Goal: Information Seeking & Learning: Learn about a topic

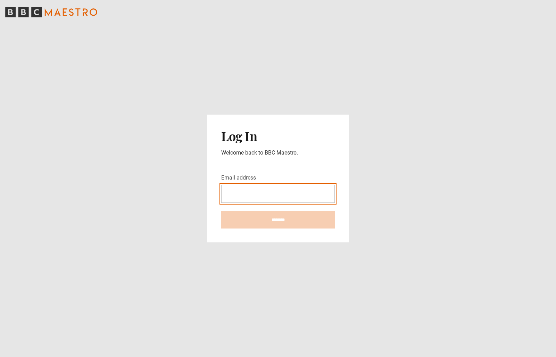
type input "**********"
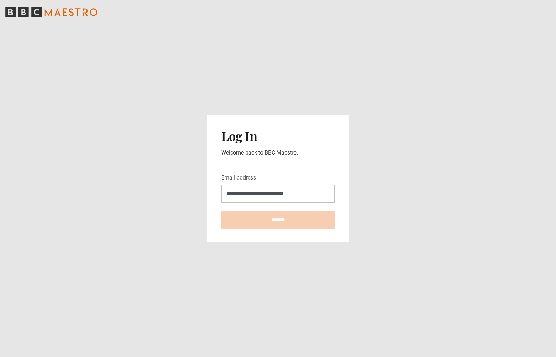
click at [278, 220] on input "********" at bounding box center [277, 219] width 113 height 17
type input "**********"
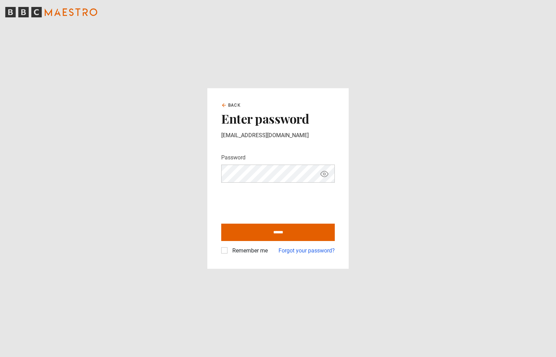
click at [229, 250] on label "Remember me" at bounding box center [248, 250] width 38 height 8
click at [275, 235] on input "******" at bounding box center [277, 232] width 113 height 17
type input "**********"
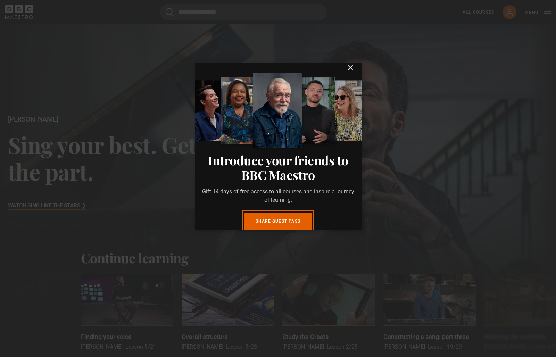
click at [346, 72] on icon "submit" at bounding box center [350, 68] width 8 height 8
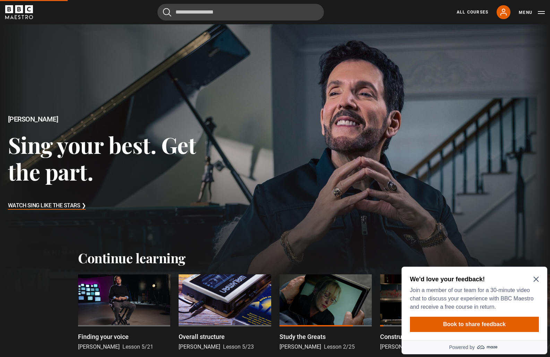
click at [536, 276] on h2 "We'd love your feedback!" at bounding box center [473, 279] width 126 height 8
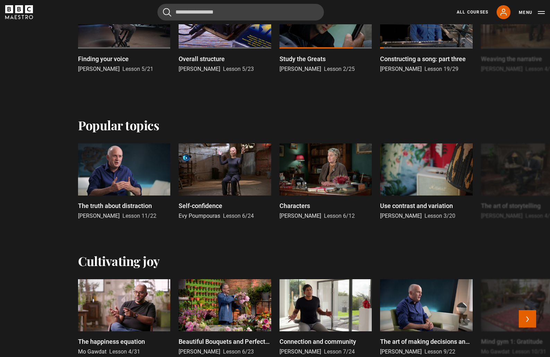
scroll to position [339, 0]
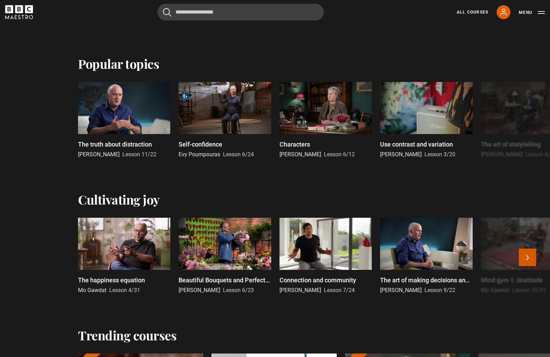
click at [530, 257] on button "Next" at bounding box center [527, 256] width 17 height 17
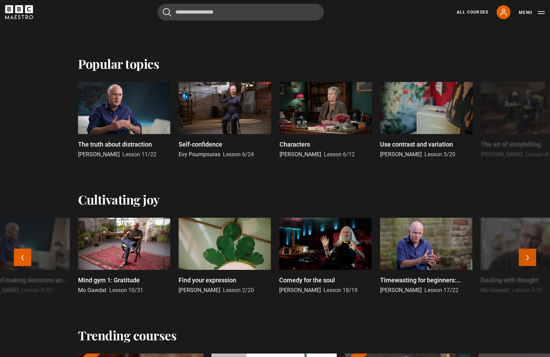
click at [530, 257] on button "Next" at bounding box center [527, 256] width 17 height 17
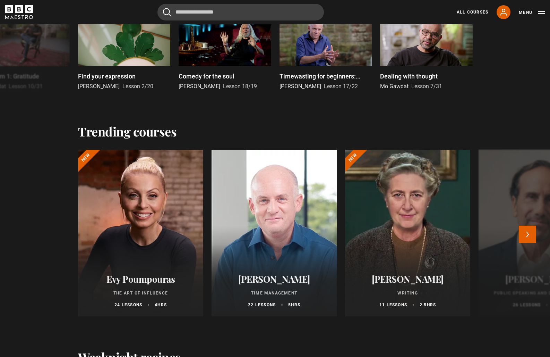
scroll to position [570, 0]
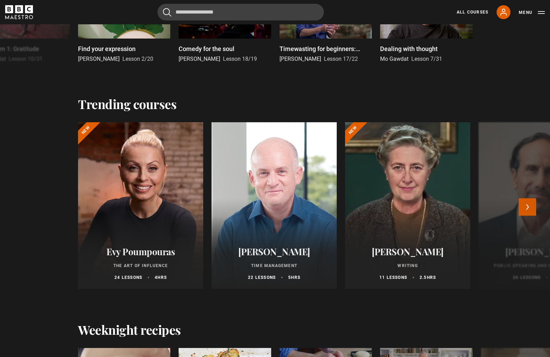
click at [531, 204] on button "Next" at bounding box center [527, 206] width 17 height 17
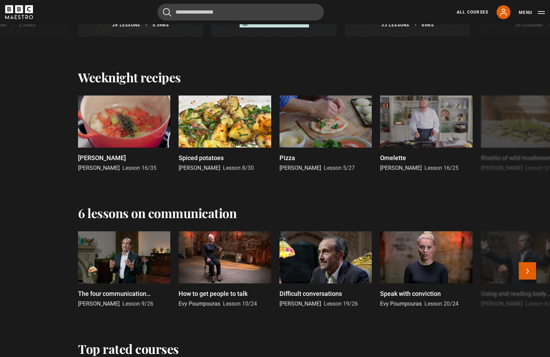
scroll to position [593, 0]
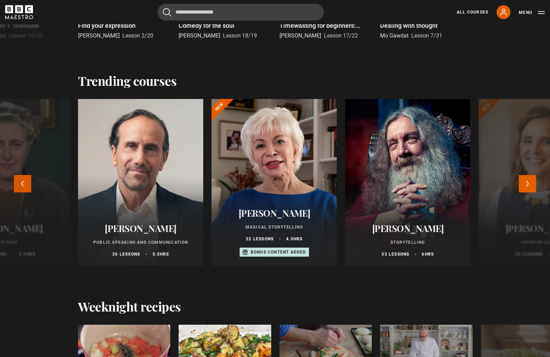
click at [18, 182] on button "Previous" at bounding box center [22, 183] width 17 height 17
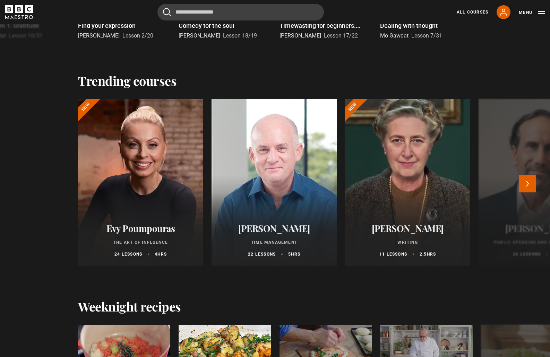
click at [402, 165] on div at bounding box center [408, 182] width 138 height 183
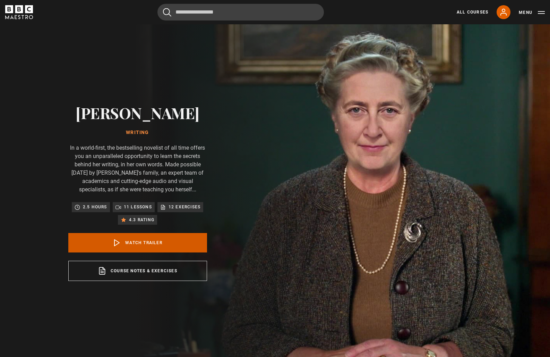
click at [134, 242] on link "Watch Trailer" at bounding box center [137, 242] width 139 height 19
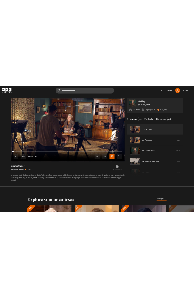
scroll to position [360, 0]
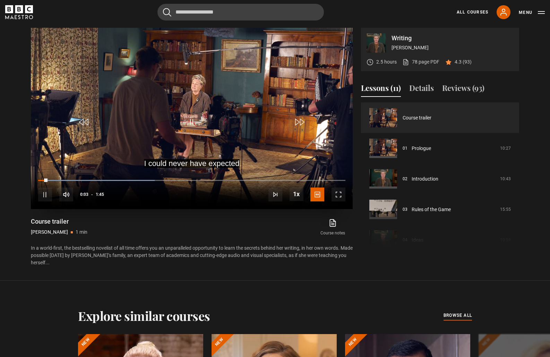
click at [47, 196] on span "Video Player" at bounding box center [45, 194] width 14 height 14
drag, startPoint x: 46, startPoint y: 179, endPoint x: 33, endPoint y: 180, distance: 13.2
click at [33, 180] on div "10s Skip Back 10 seconds Play 10s Skip Forward 10 seconds Loaded : 80.88% 0:01 …" at bounding box center [192, 189] width 322 height 39
click at [46, 192] on span "Video Player" at bounding box center [45, 194] width 14 height 14
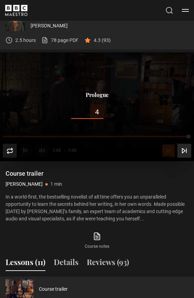
click at [183, 149] on icon "Video Player" at bounding box center [183, 151] width 3 height 5
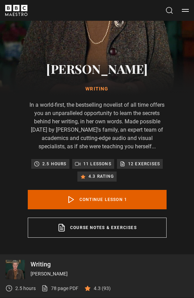
click at [106, 202] on link "Continue lesson 1" at bounding box center [97, 199] width 139 height 19
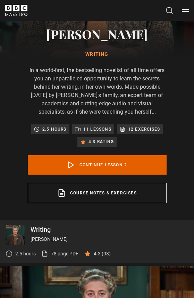
scroll to position [228, 0]
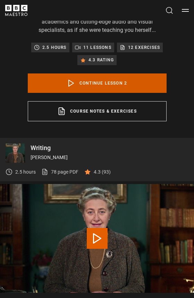
click at [93, 85] on link "Continue lesson 2" at bounding box center [97, 83] width 139 height 19
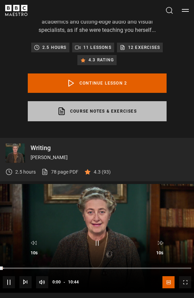
scroll to position [355, 0]
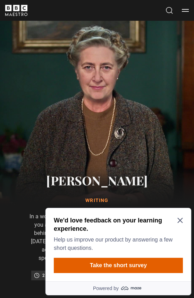
click at [179, 220] on icon "Close Maze Prompt" at bounding box center [179, 220] width 5 height 5
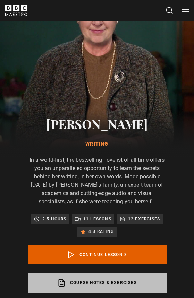
scroll to position [100, 0]
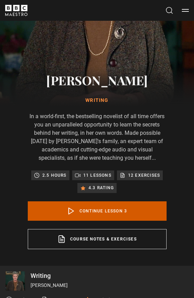
click at [107, 210] on link "Continue lesson 3" at bounding box center [97, 211] width 139 height 19
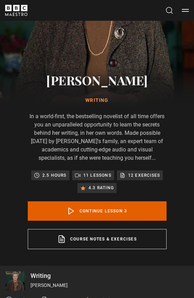
scroll to position [355, 0]
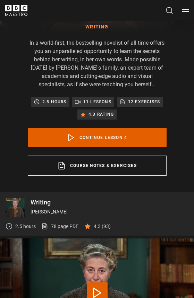
scroll to position [177, 0]
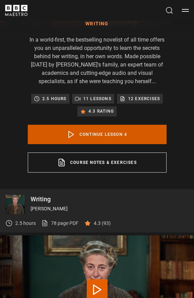
click at [84, 135] on link "Continue lesson 4" at bounding box center [97, 134] width 139 height 19
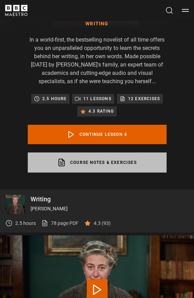
scroll to position [355, 0]
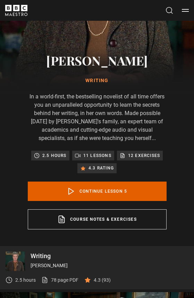
scroll to position [127, 0]
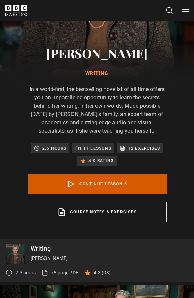
click at [116, 181] on link "Continue lesson 5" at bounding box center [97, 184] width 139 height 19
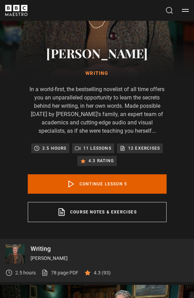
scroll to position [355, 0]
